Goal: Task Accomplishment & Management: Manage account settings

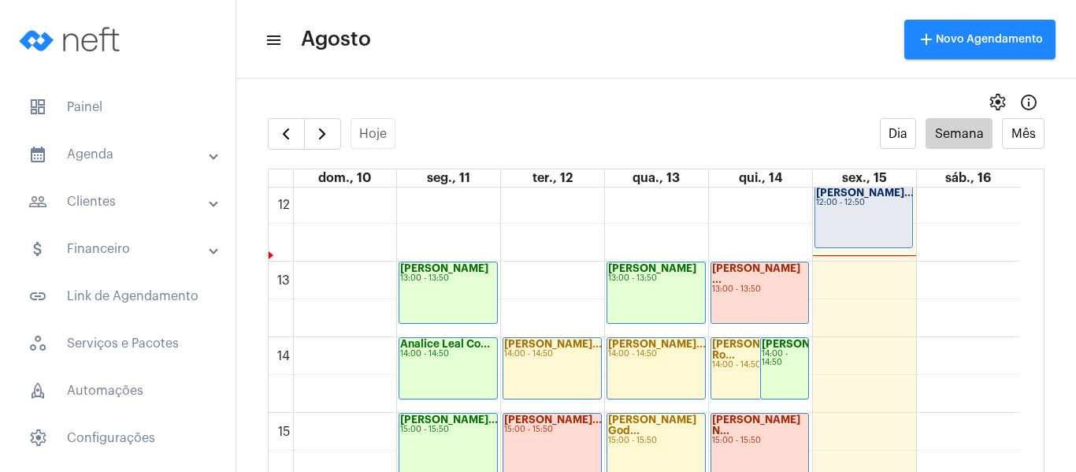
scroll to position [927, 0]
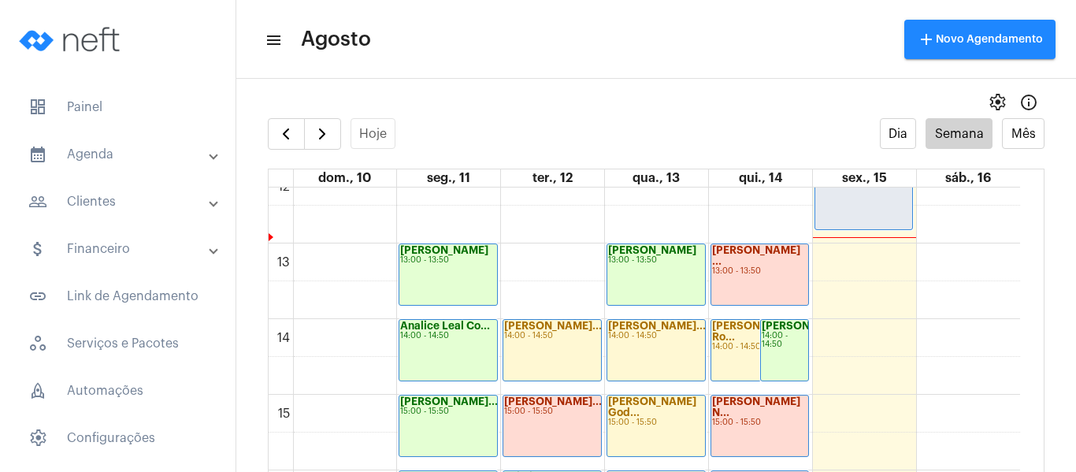
click at [839, 210] on div "[PERSON_NAME]... 12:00 - 12:50" at bounding box center [864, 199] width 98 height 61
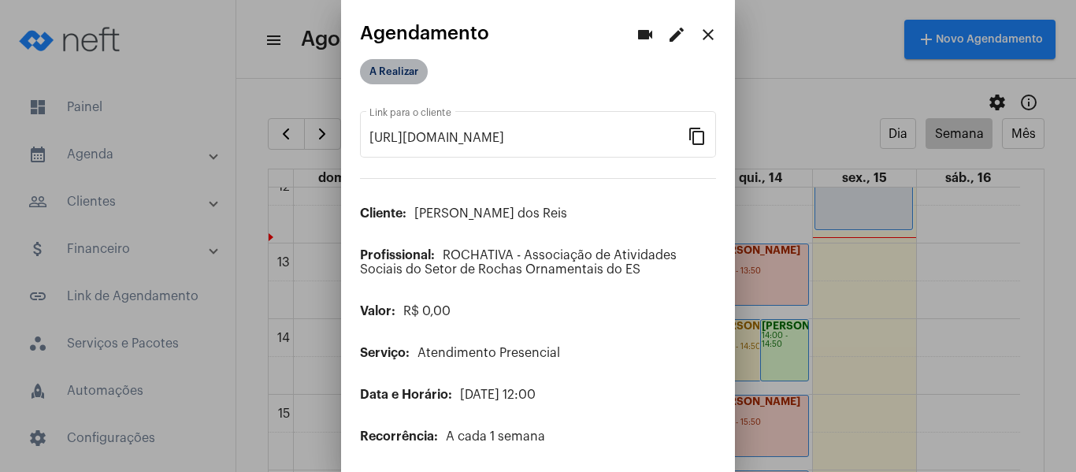
click at [391, 72] on mat-chip "A Realizar" at bounding box center [394, 71] width 68 height 25
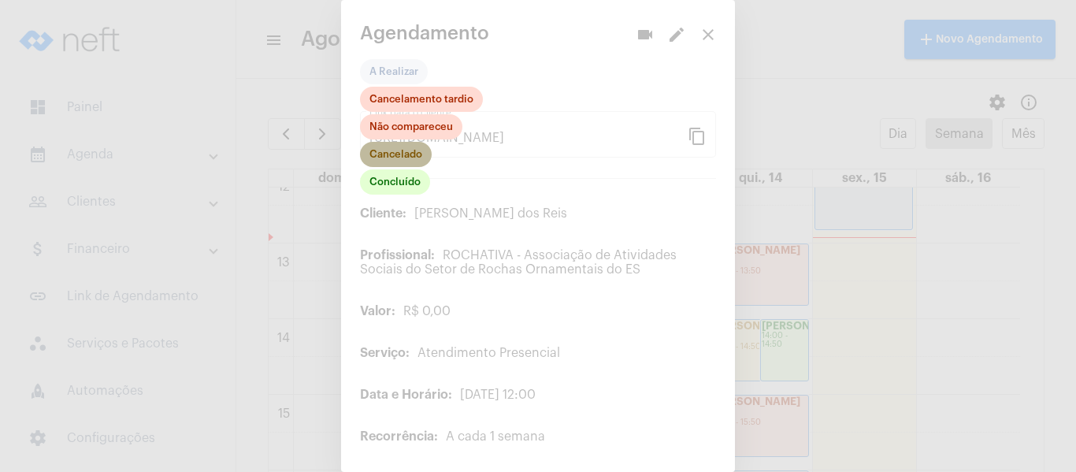
click at [406, 158] on mat-chip "Cancelado" at bounding box center [396, 154] width 72 height 25
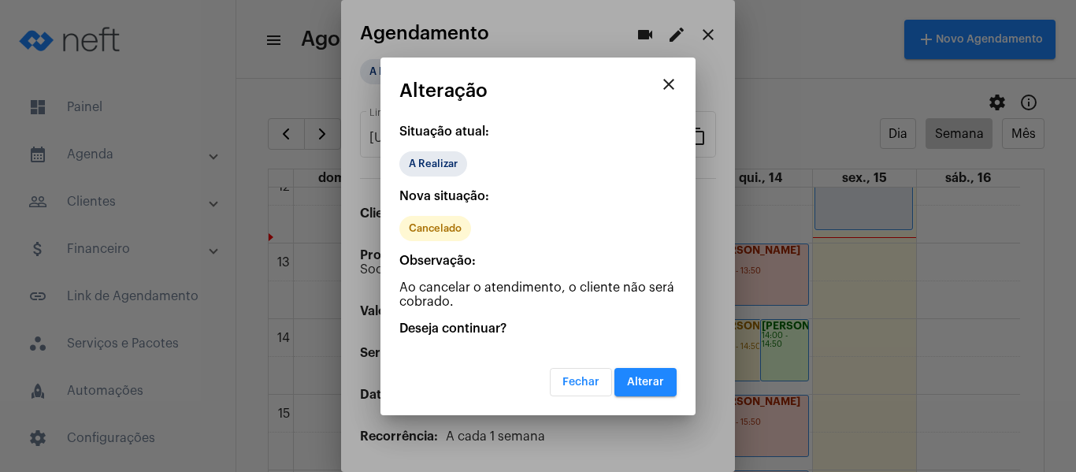
click at [646, 384] on span "Alterar" at bounding box center [645, 382] width 37 height 11
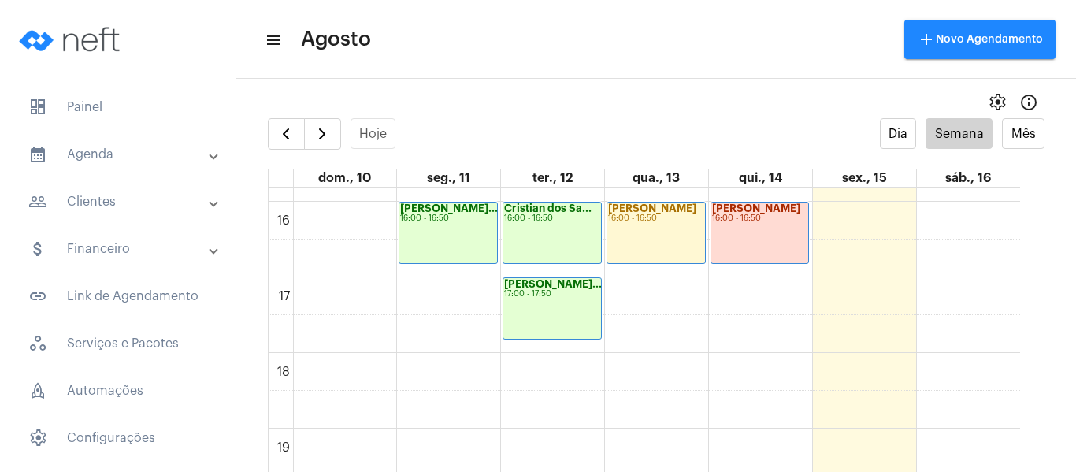
scroll to position [1085, 0]
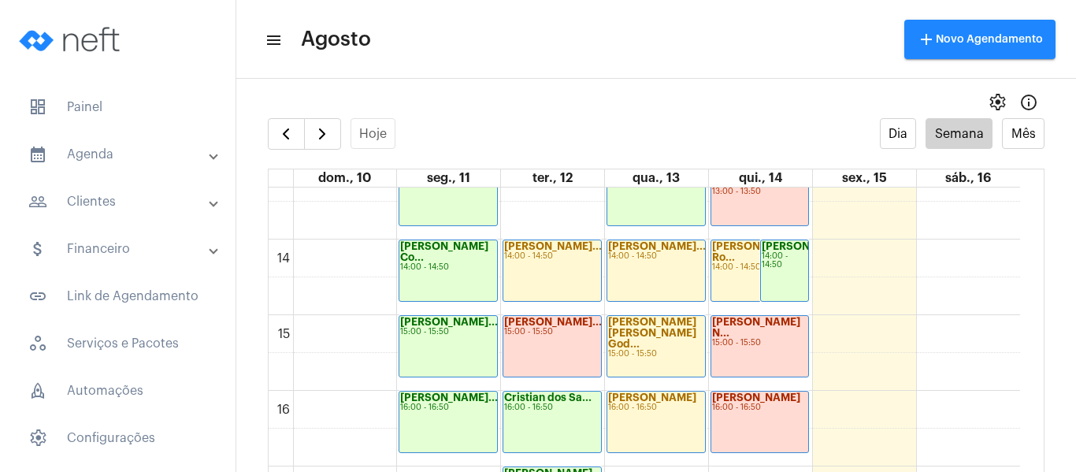
scroll to position [1006, 0]
